Goal: Information Seeking & Learning: Learn about a topic

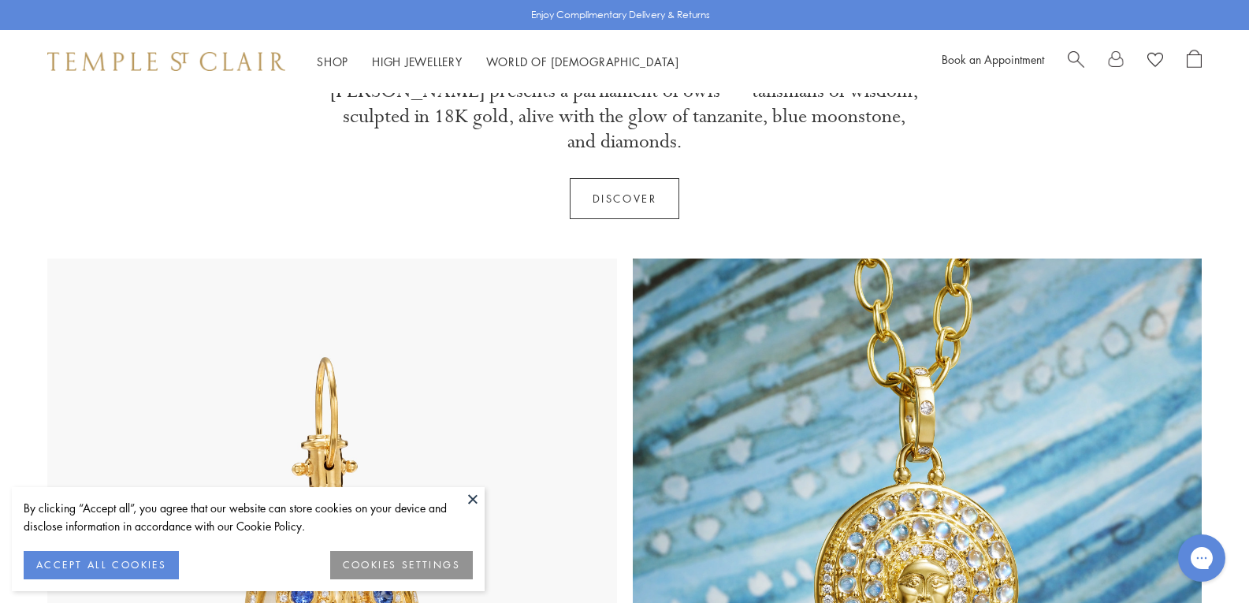
click at [474, 500] on button at bounding box center [473, 499] width 24 height 24
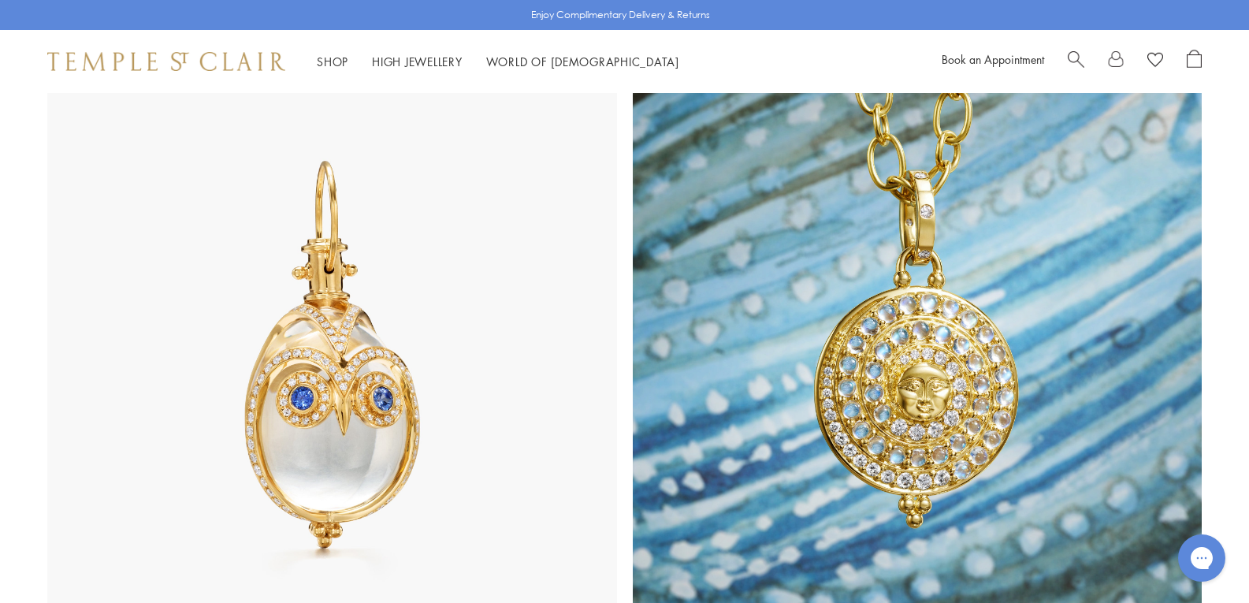
scroll to position [1024, 0]
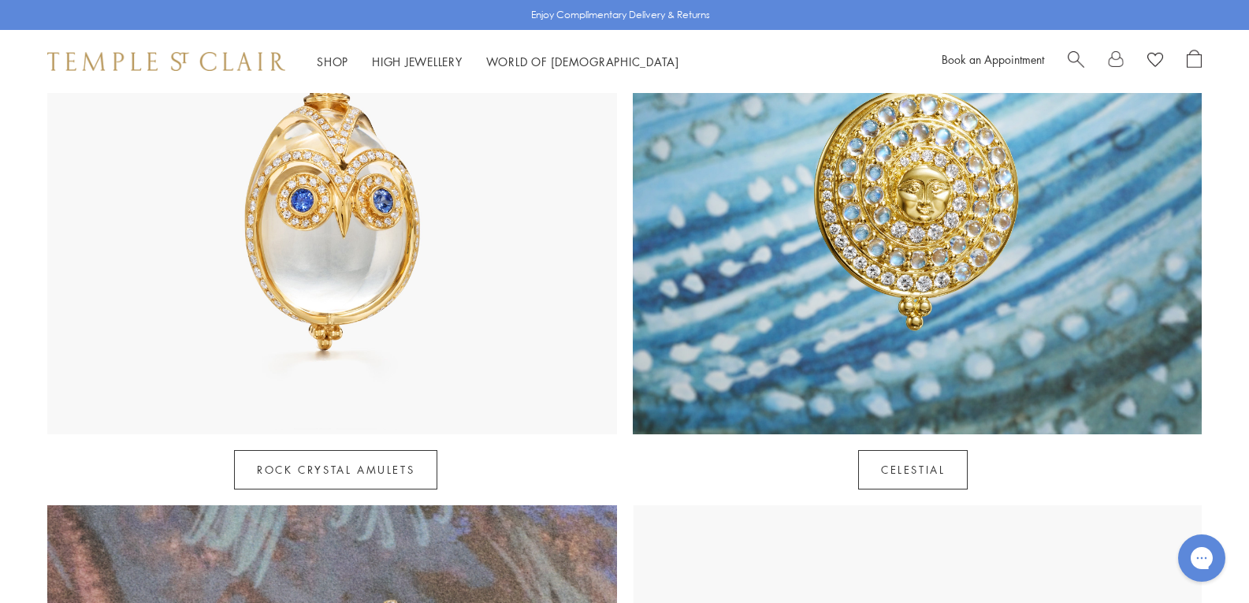
click at [325, 209] on img at bounding box center [332, 149] width 570 height 570
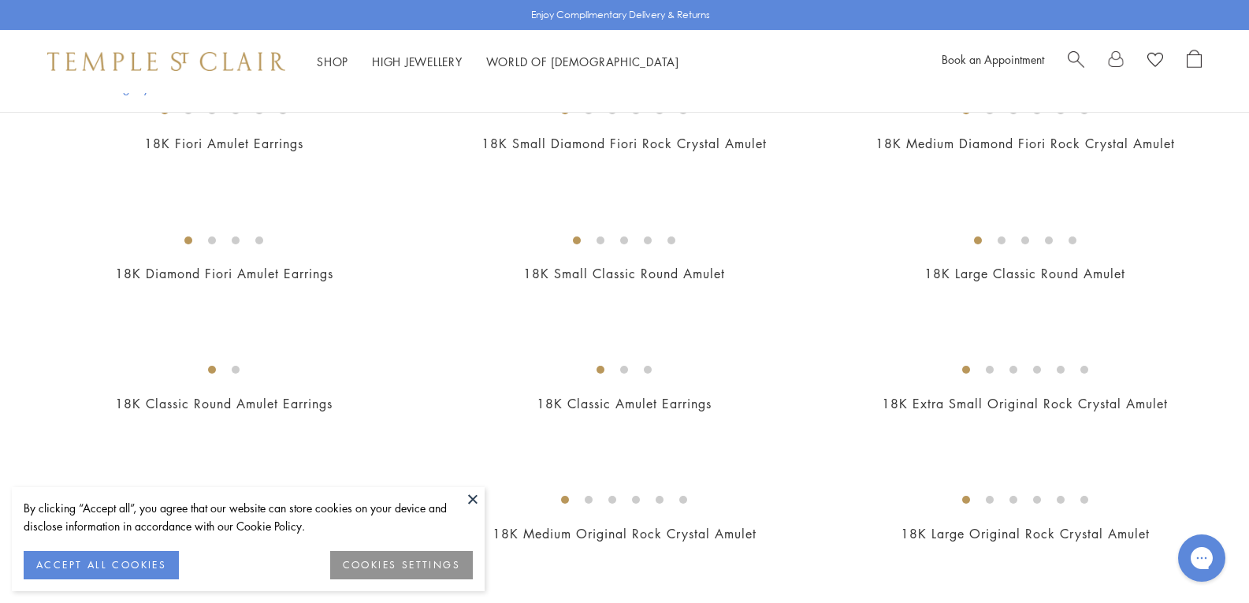
scroll to position [709, 0]
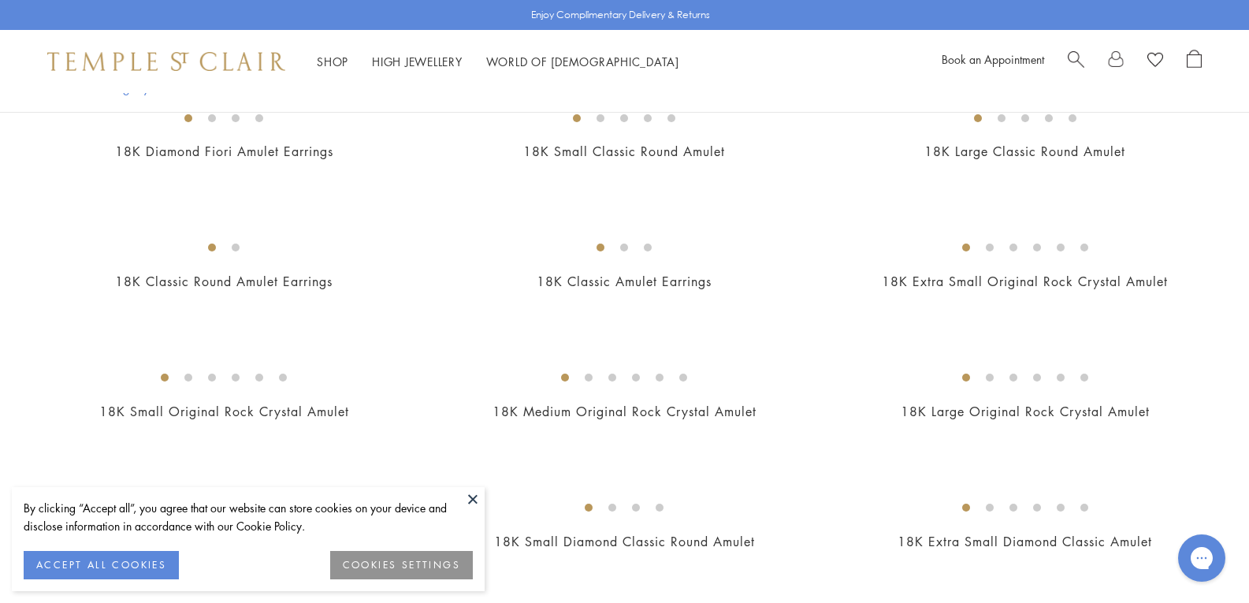
click at [0, 0] on img at bounding box center [0, 0] width 0 height 0
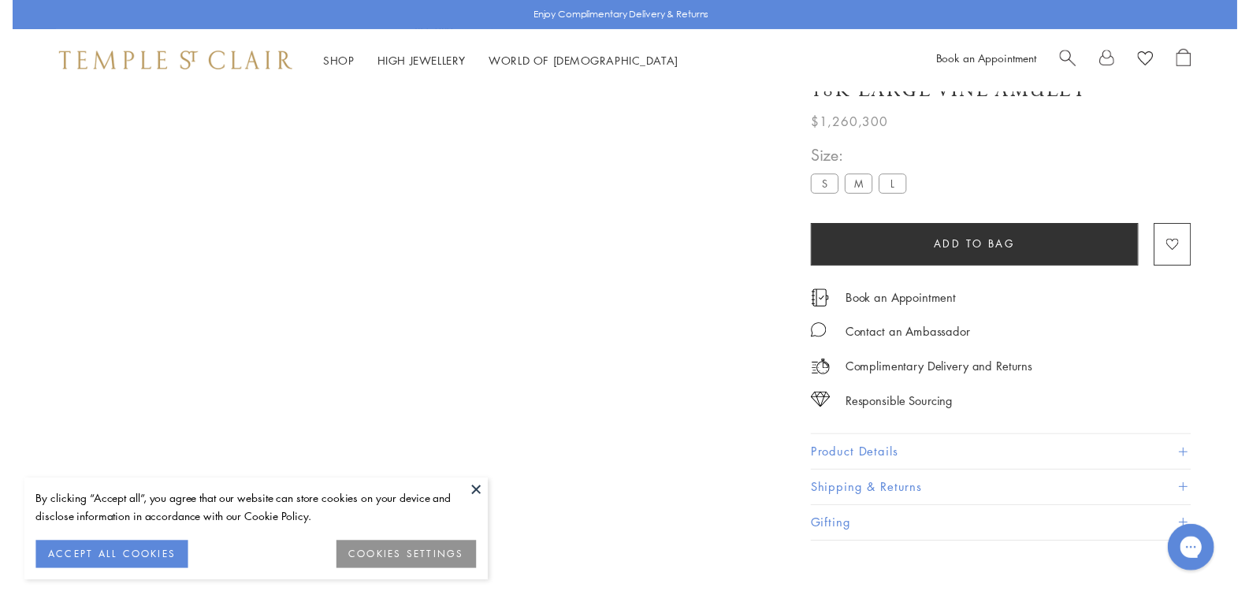
scroll to position [93, 0]
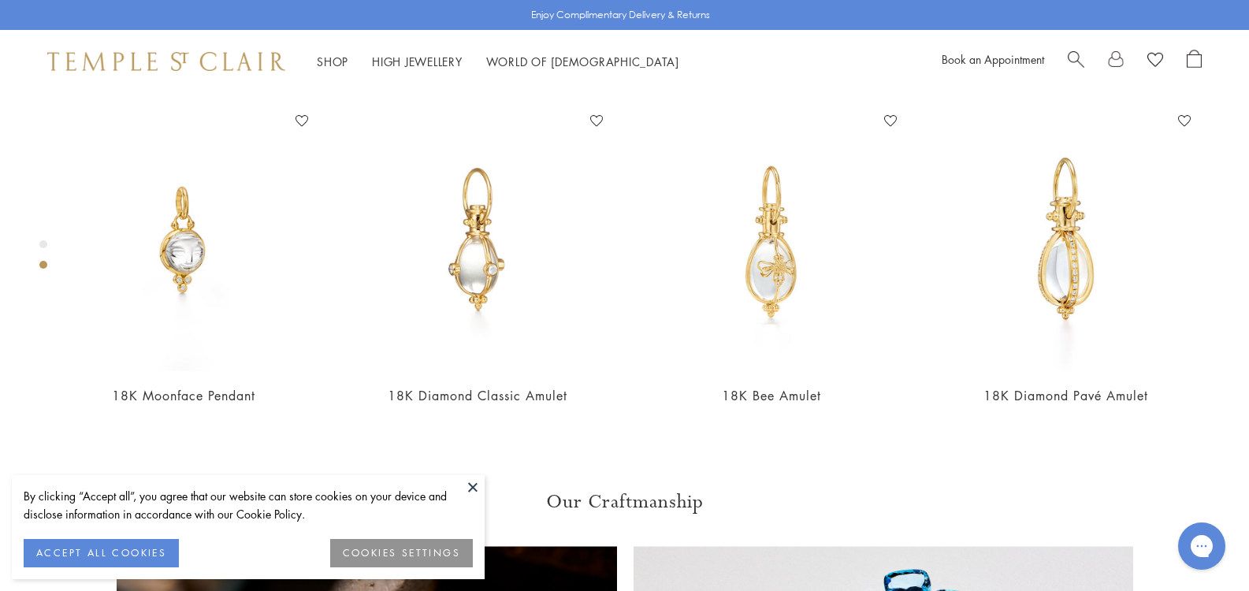
click at [472, 484] on button at bounding box center [473, 487] width 24 height 24
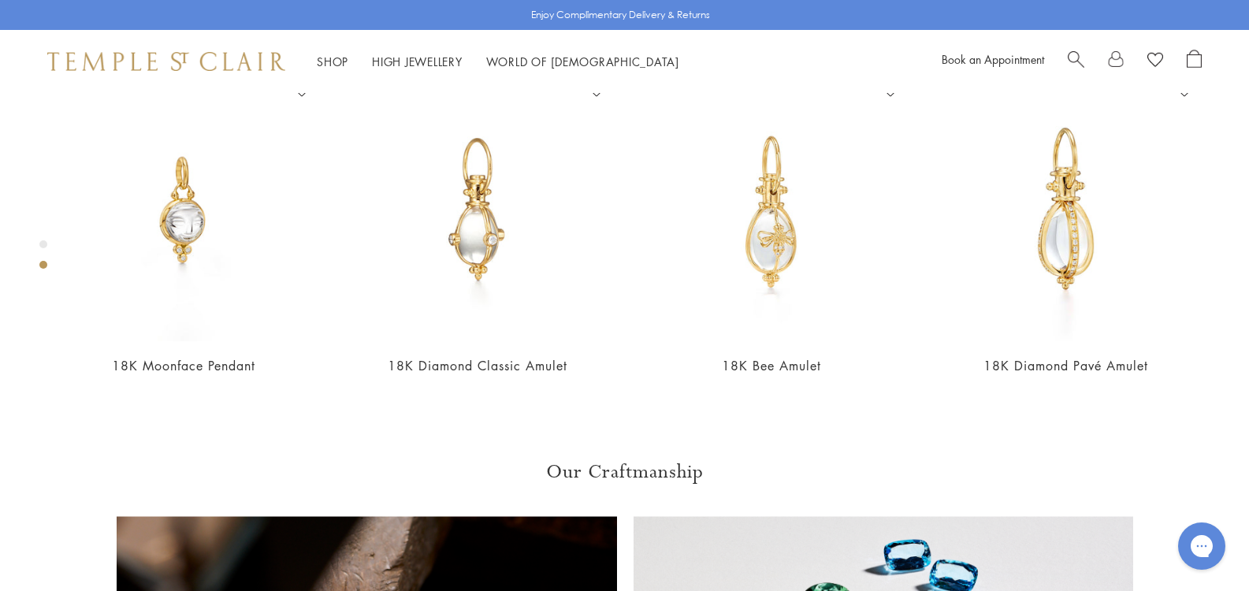
scroll to position [867, 0]
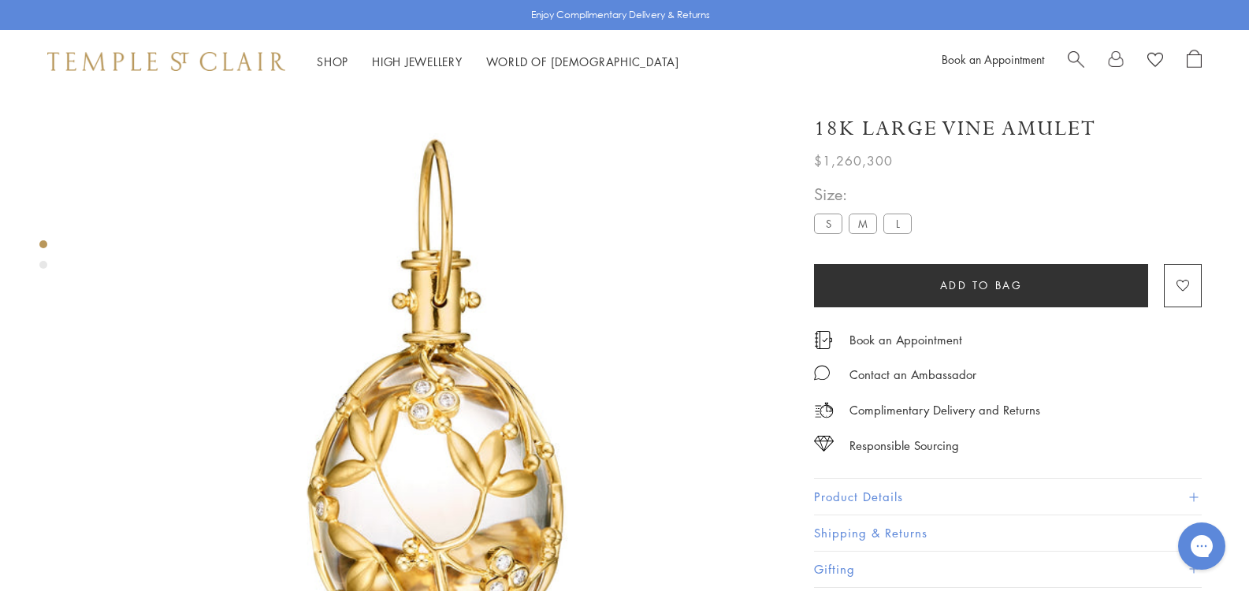
scroll to position [0, 0]
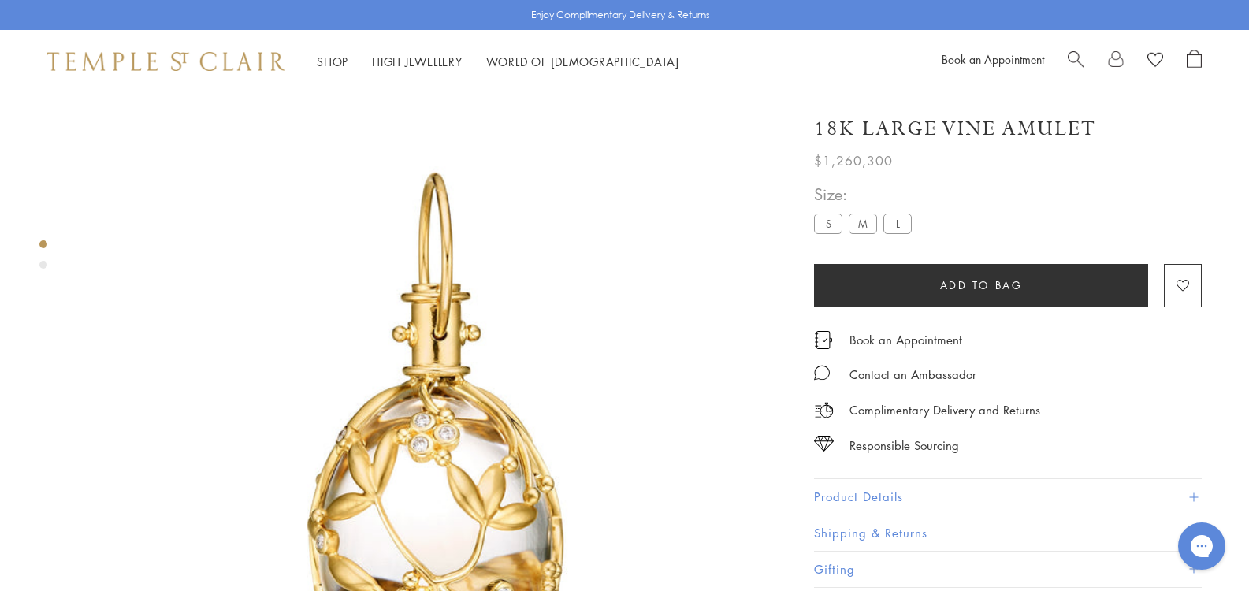
click at [387, 303] on img at bounding box center [435, 449] width 713 height 713
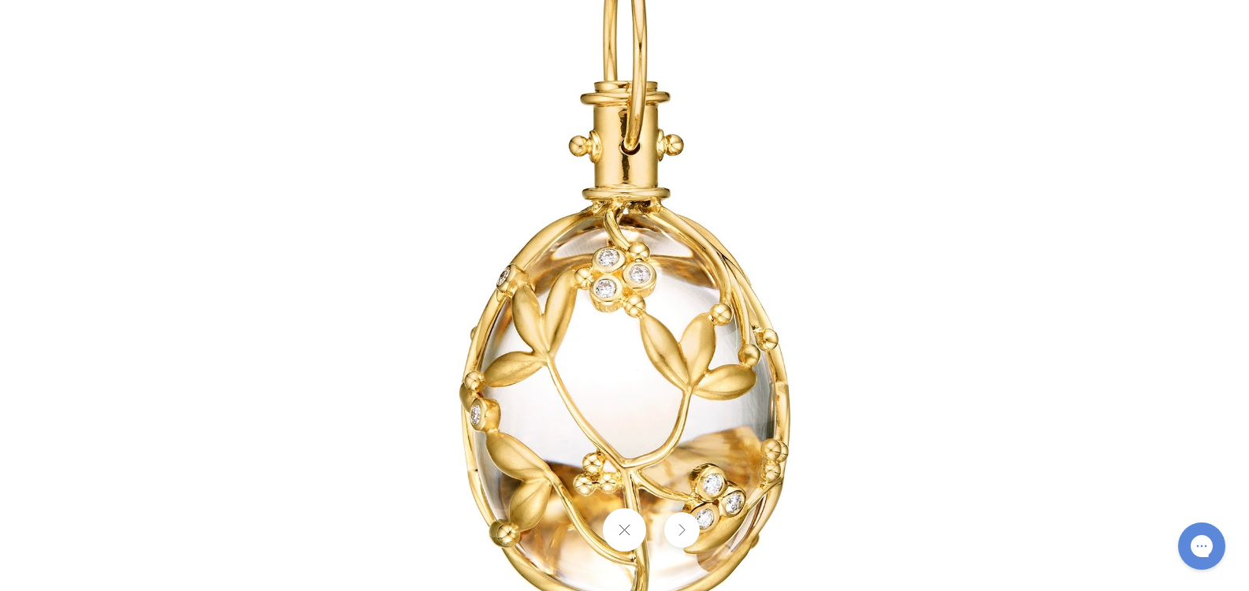
click at [612, 533] on button at bounding box center [624, 529] width 43 height 43
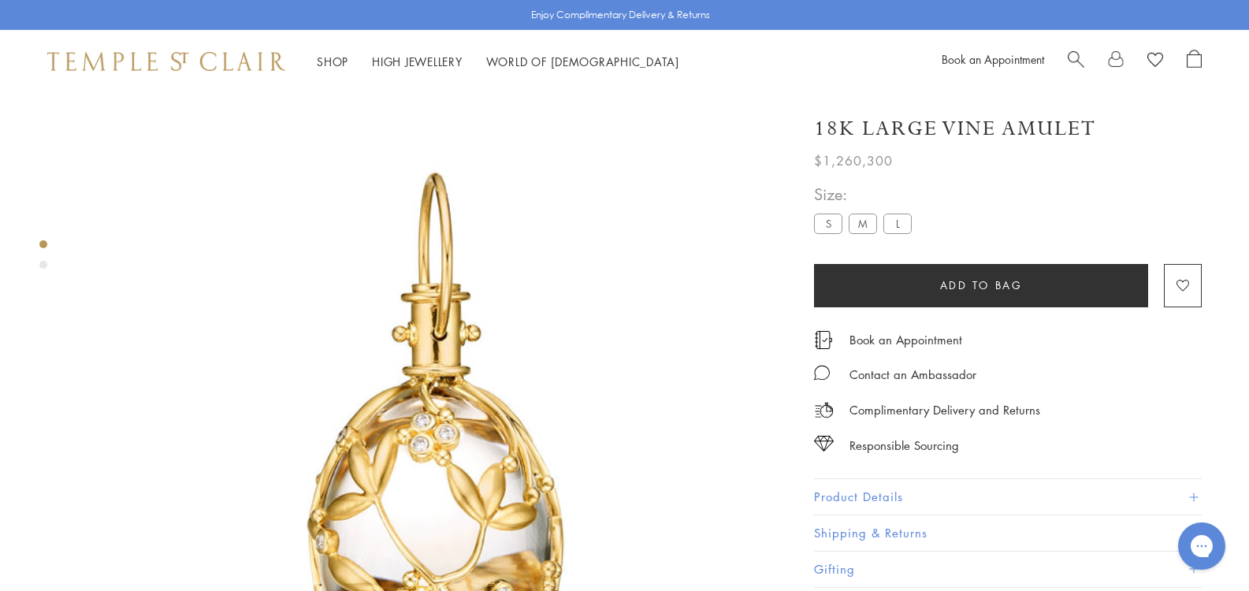
drag, startPoint x: 923, startPoint y: 161, endPoint x: 928, endPoint y: 188, distance: 27.2
click at [932, 173] on div "18K Large Vine Amulet $1,260,300 The 18K Vine Amulet is part of the Tree of Lif…" at bounding box center [1008, 343] width 388 height 489
click at [932, 165] on div "$1,260,300" at bounding box center [1008, 157] width 388 height 28
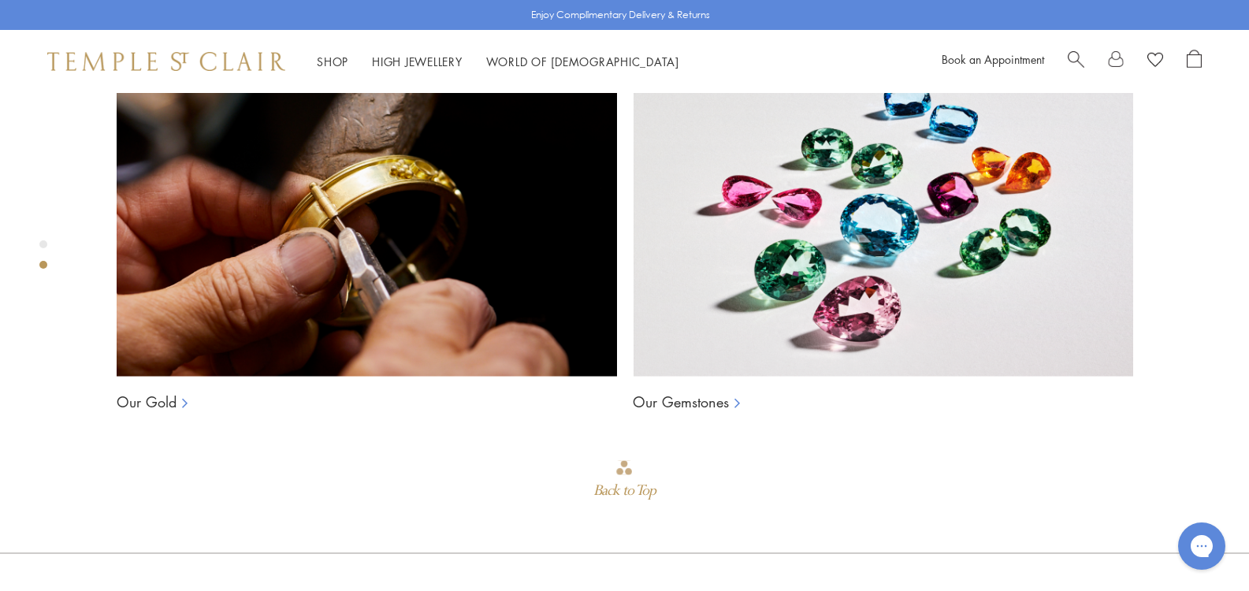
drag, startPoint x: 927, startPoint y: 465, endPoint x: 829, endPoint y: 640, distance: 200.7
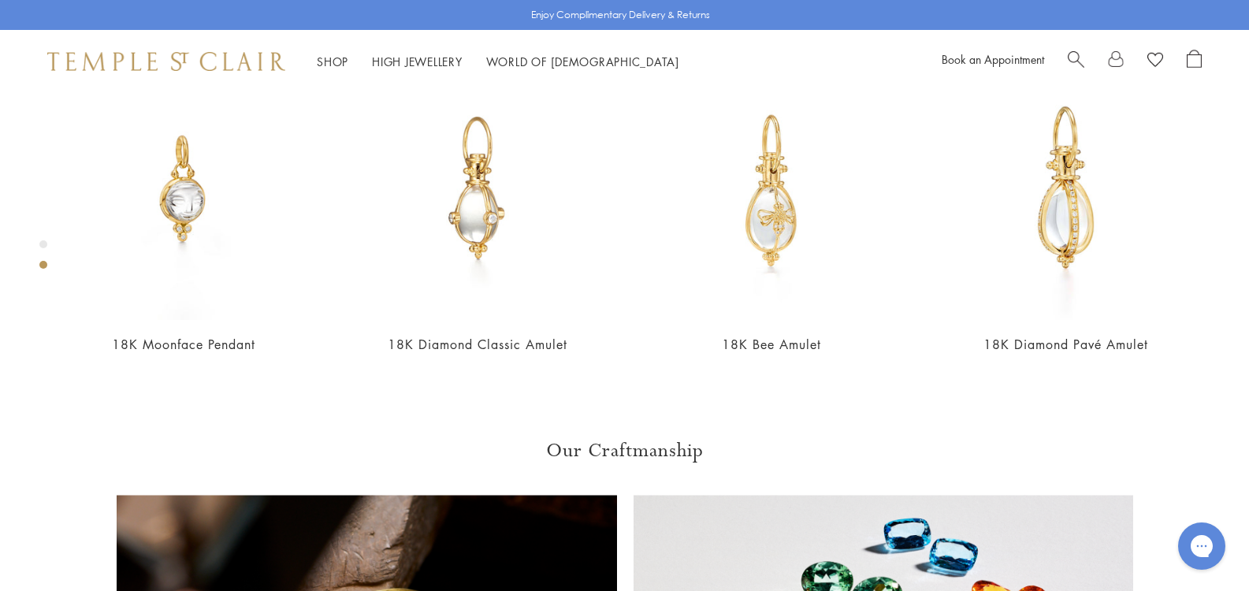
scroll to position [772, 0]
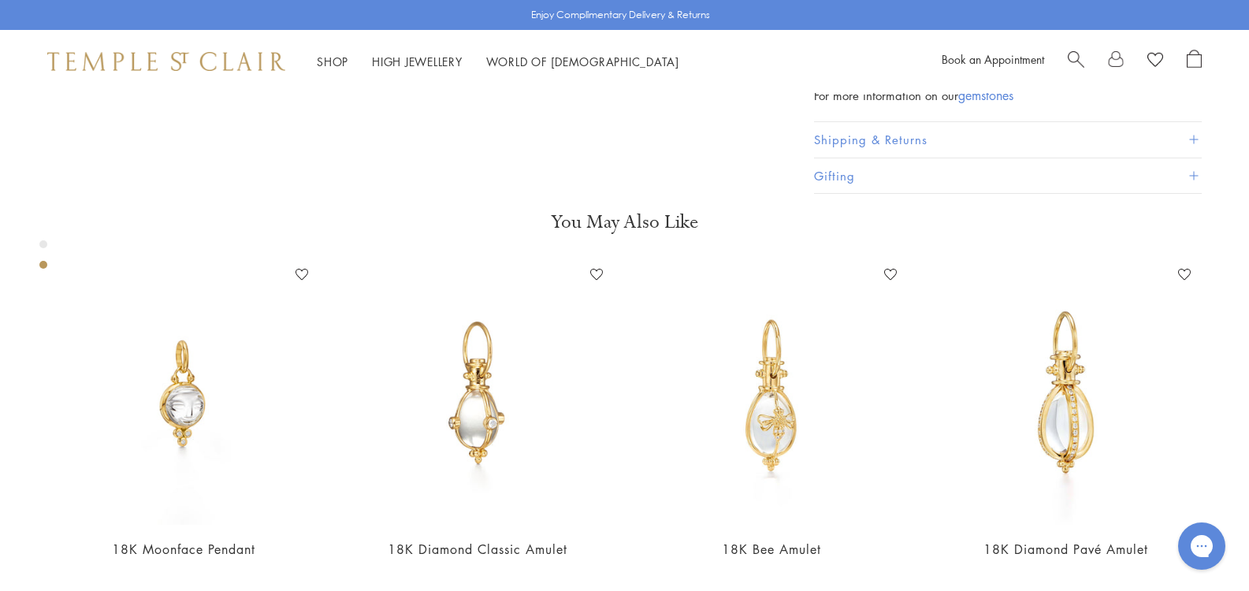
click at [886, 106] on div "For more information on our gemstones" at bounding box center [1008, 96] width 388 height 20
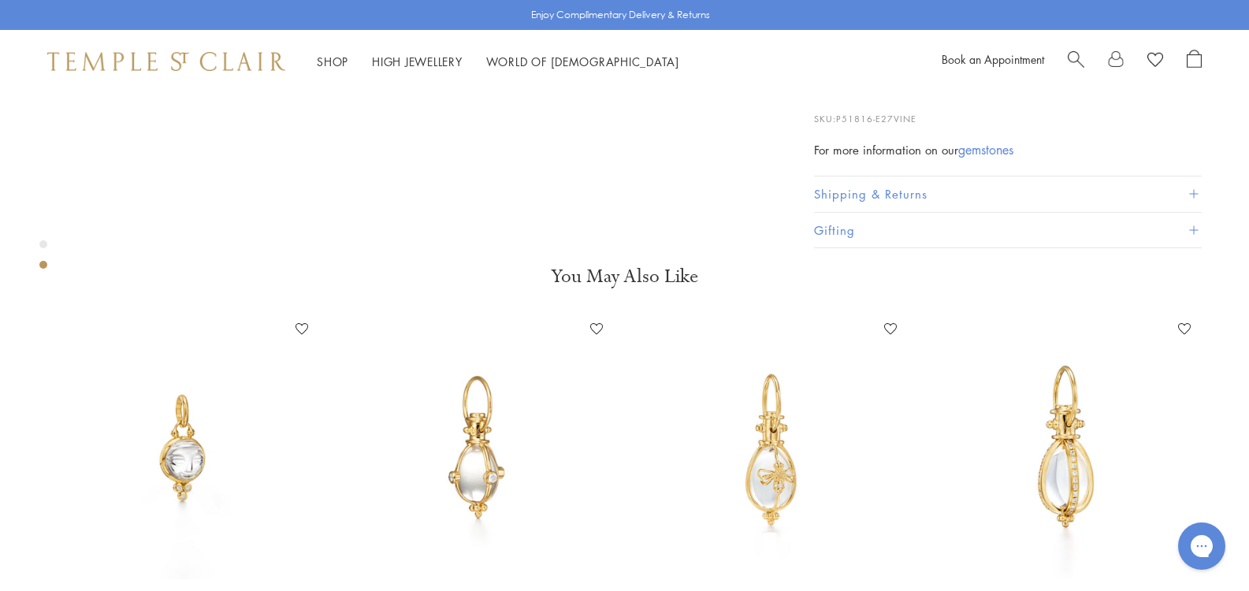
scroll to position [693, 0]
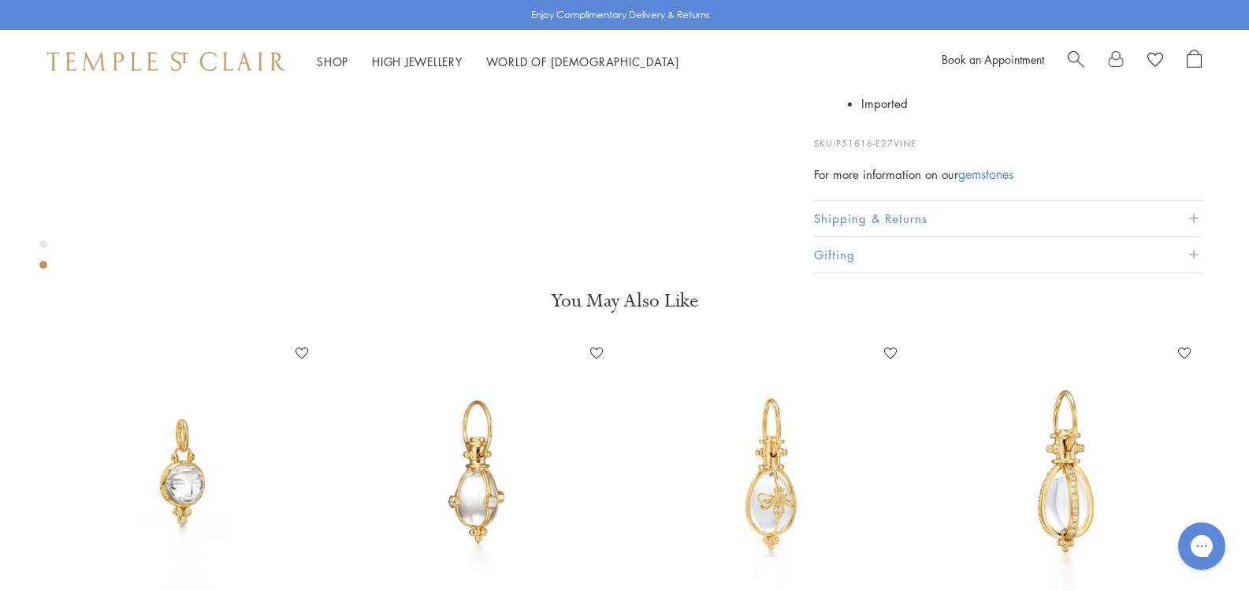
click at [958, 183] on link "gemstones" at bounding box center [985, 173] width 55 height 17
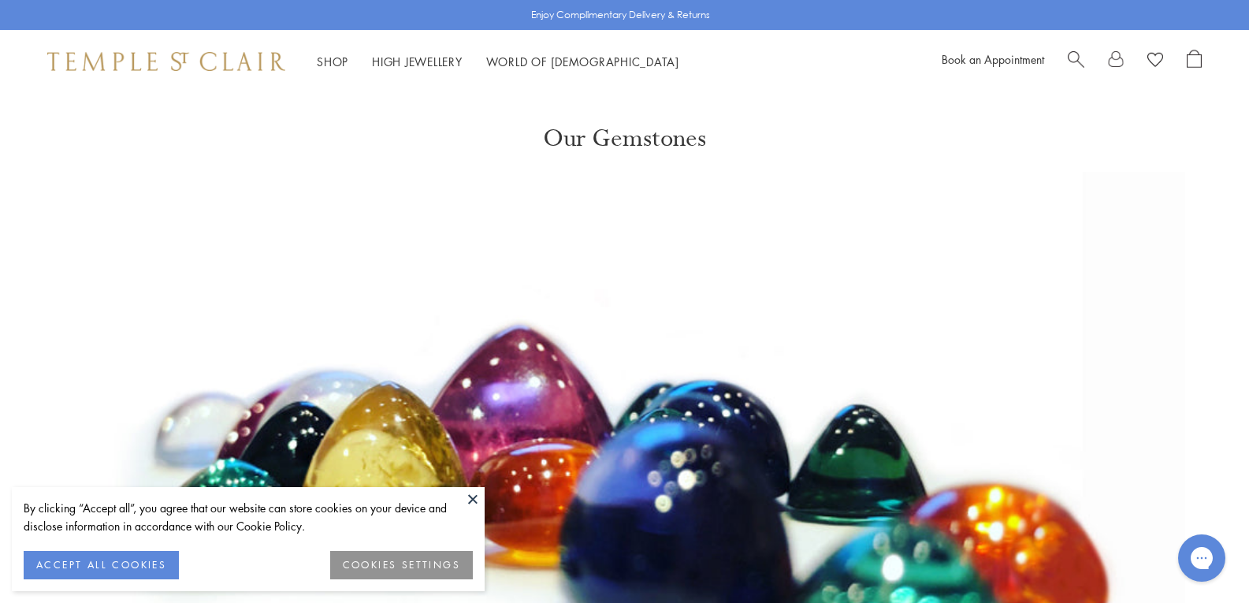
click at [477, 503] on button at bounding box center [473, 499] width 24 height 24
